Goal: Transaction & Acquisition: Obtain resource

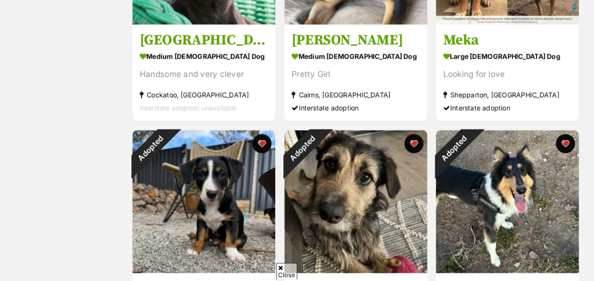
scroll to position [831, 0]
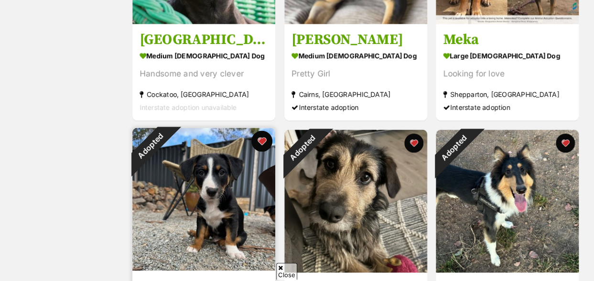
click at [264, 131] on button "favourite" at bounding box center [262, 141] width 21 height 21
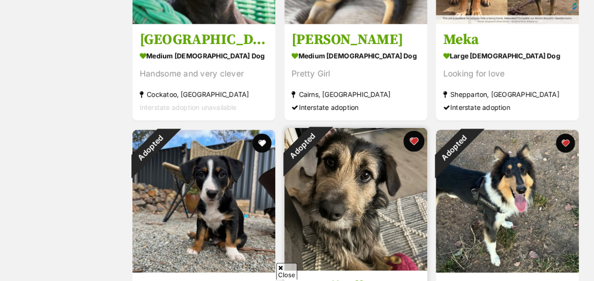
click at [414, 131] on button "favourite" at bounding box center [413, 141] width 21 height 21
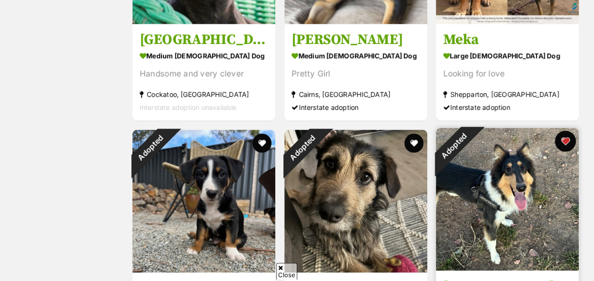
click at [566, 131] on button "favourite" at bounding box center [565, 141] width 21 height 21
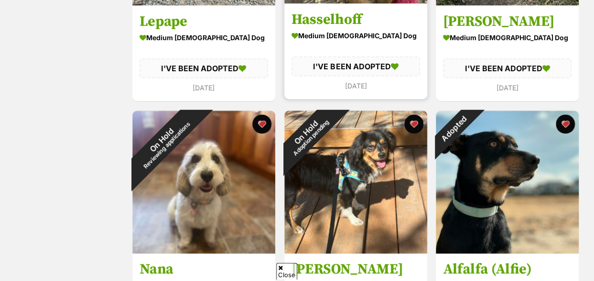
scroll to position [1098, 0]
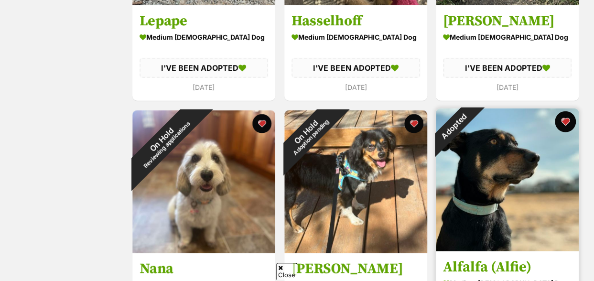
click at [564, 111] on button "favourite" at bounding box center [565, 121] width 21 height 21
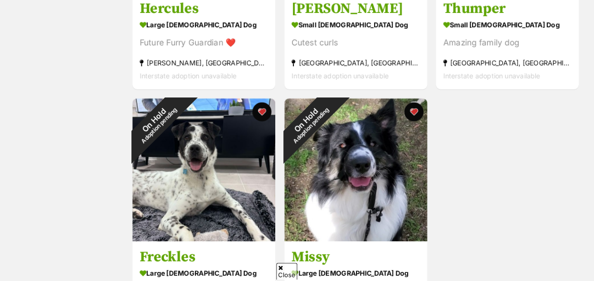
scroll to position [1609, 0]
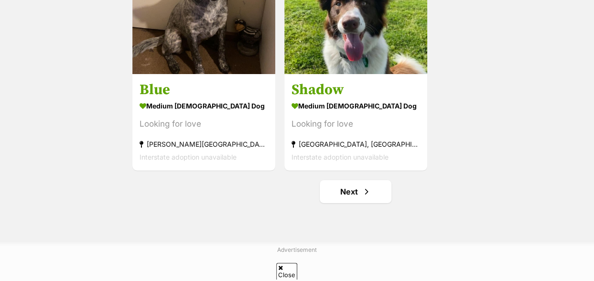
scroll to position [1784, 0]
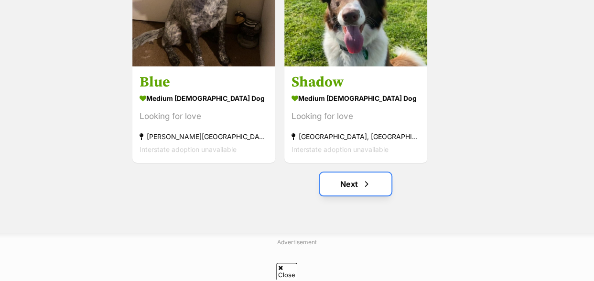
click at [344, 173] on link "Next" at bounding box center [356, 184] width 72 height 23
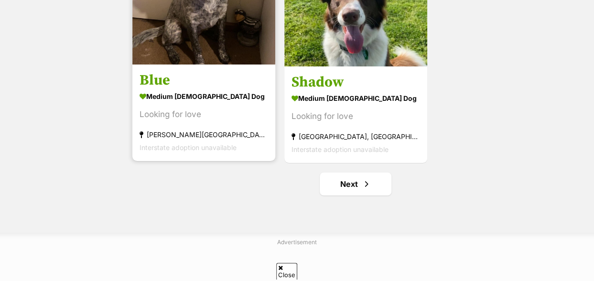
click at [219, 128] on div "Baxter, VIC" at bounding box center [204, 134] width 129 height 13
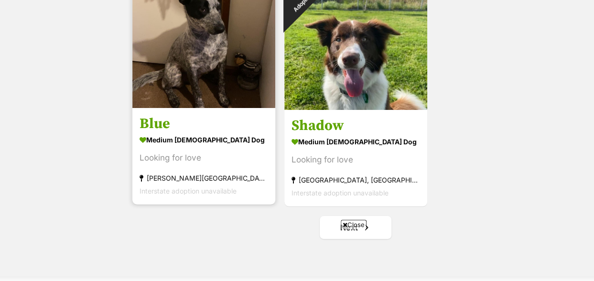
scroll to position [1823, 0]
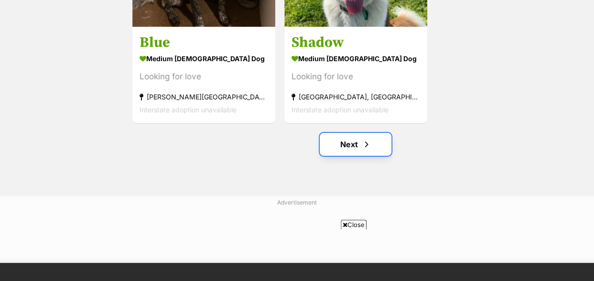
click at [361, 133] on link "Next" at bounding box center [356, 144] width 72 height 23
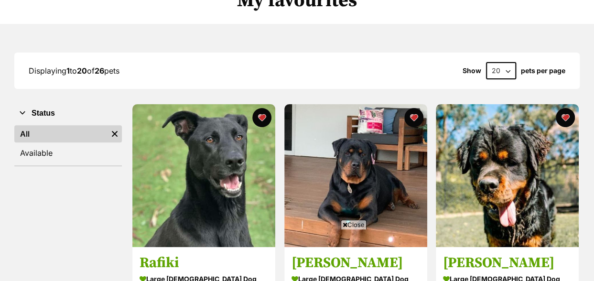
scroll to position [117, 0]
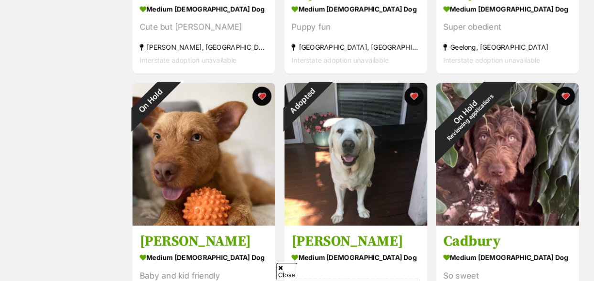
scroll to position [385, 0]
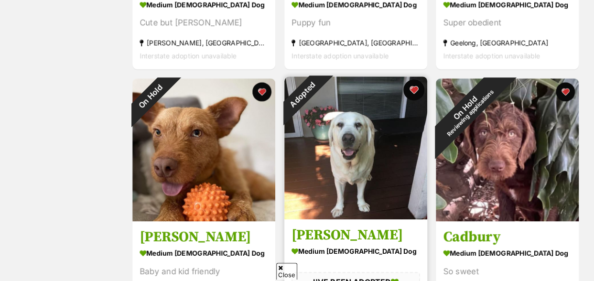
click at [415, 79] on button "favourite" at bounding box center [413, 89] width 21 height 21
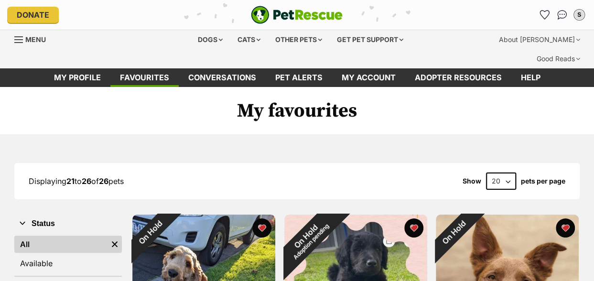
scroll to position [0, 0]
click at [208, 32] on div "Dogs" at bounding box center [210, 39] width 38 height 19
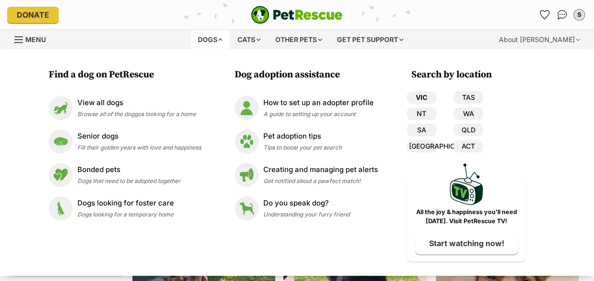
click at [423, 94] on link "VIC" at bounding box center [422, 97] width 30 height 12
click at [423, 96] on link "VIC" at bounding box center [422, 97] width 30 height 12
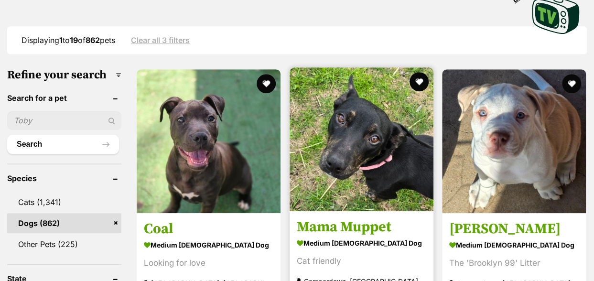
click at [384, 218] on h3 "Mama Muppet" at bounding box center [362, 227] width 130 height 18
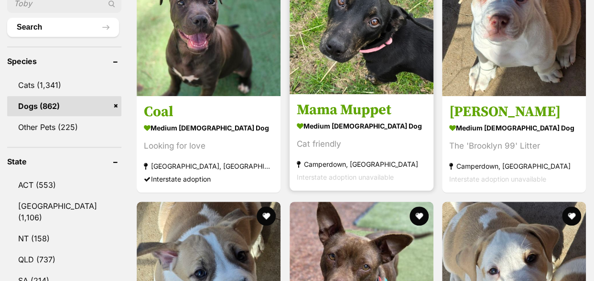
scroll to position [482, 0]
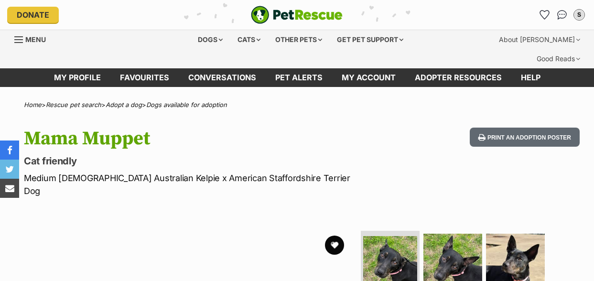
scroll to position [81, 0]
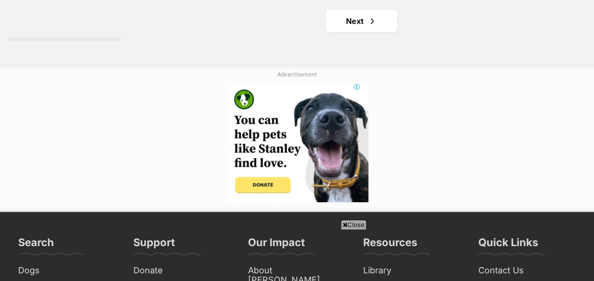
scroll to position [2268, 0]
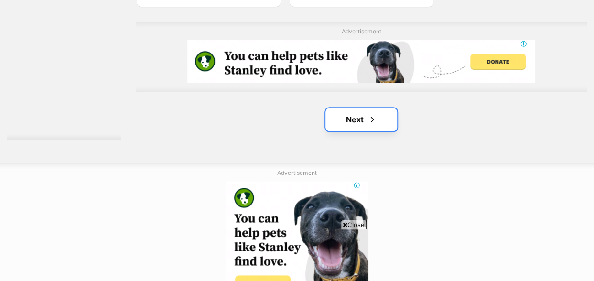
click at [371, 114] on span "Next page" at bounding box center [373, 119] width 10 height 11
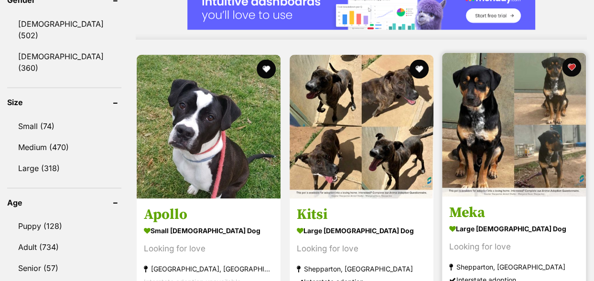
click at [474, 203] on h3 "Meka" at bounding box center [514, 212] width 130 height 18
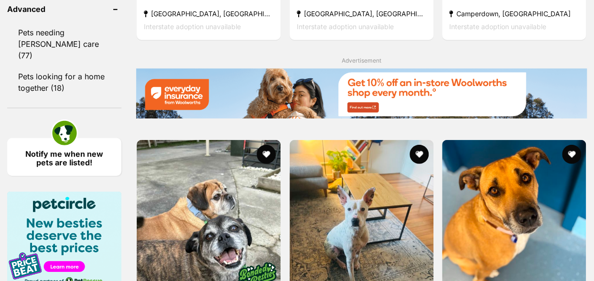
scroll to position [1463, 0]
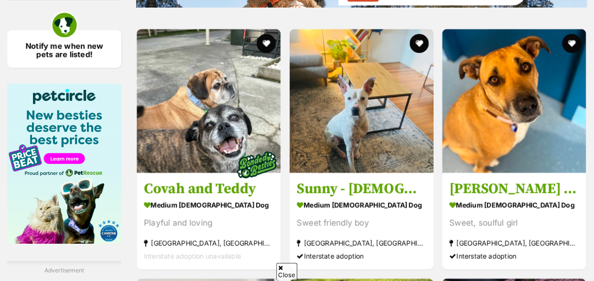
scroll to position [1471, 0]
